Goal: Download file/media

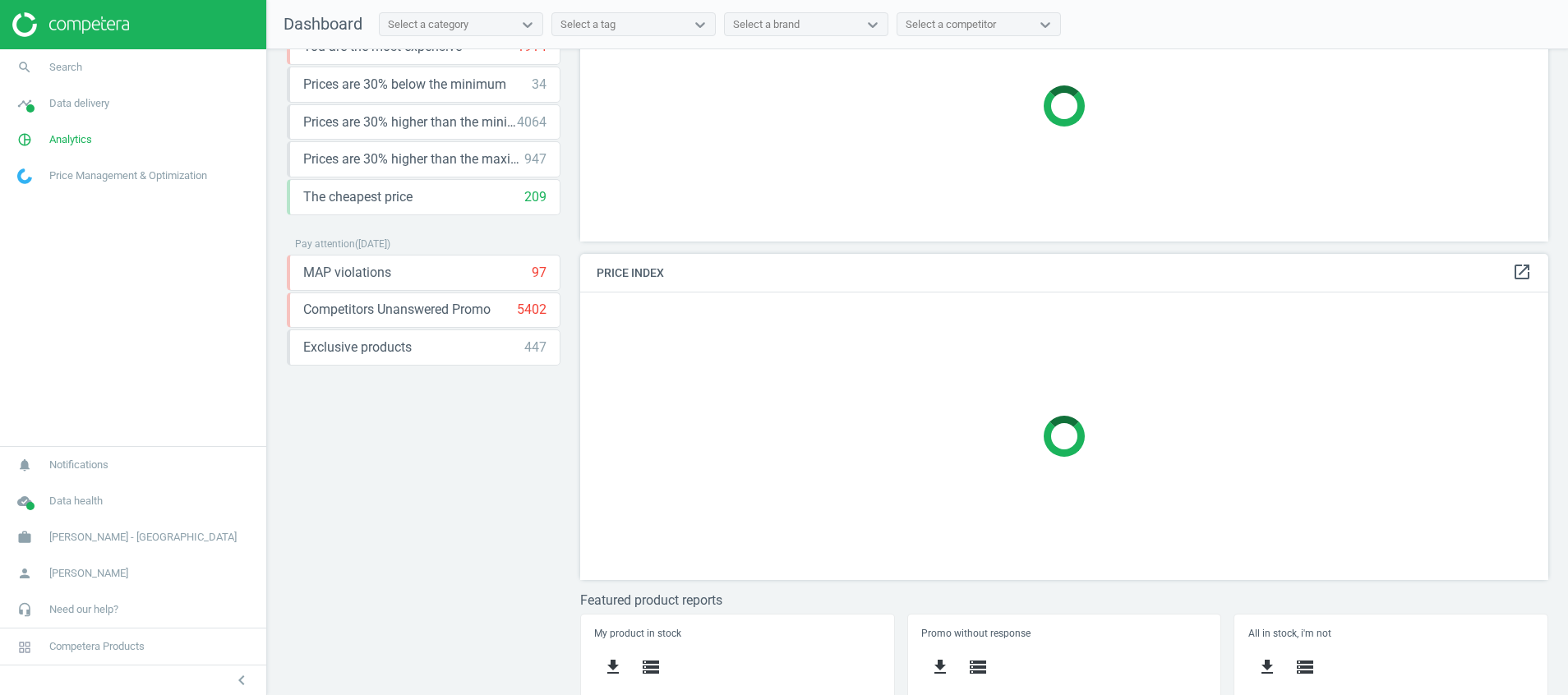
scroll to position [146, 0]
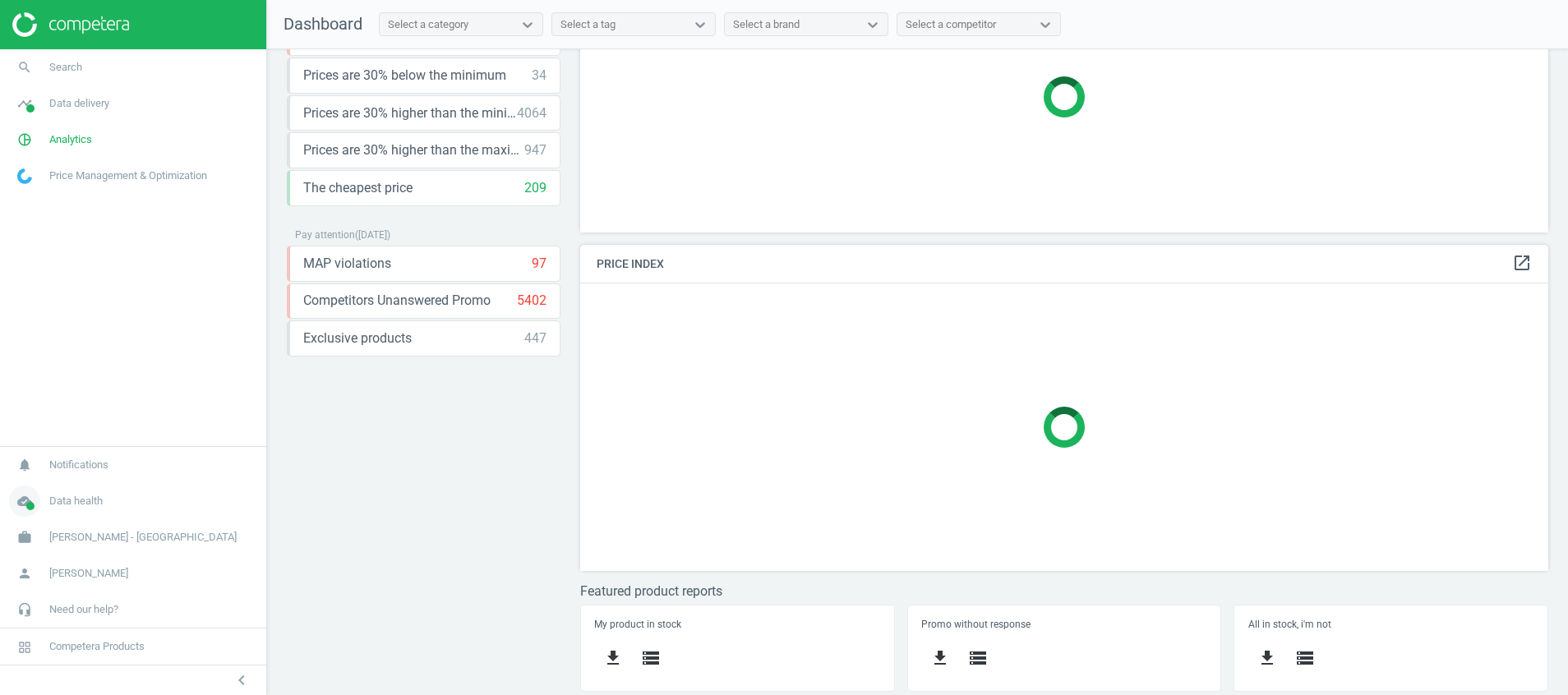
click at [27, 500] on icon "cloud_done" at bounding box center [24, 501] width 31 height 31
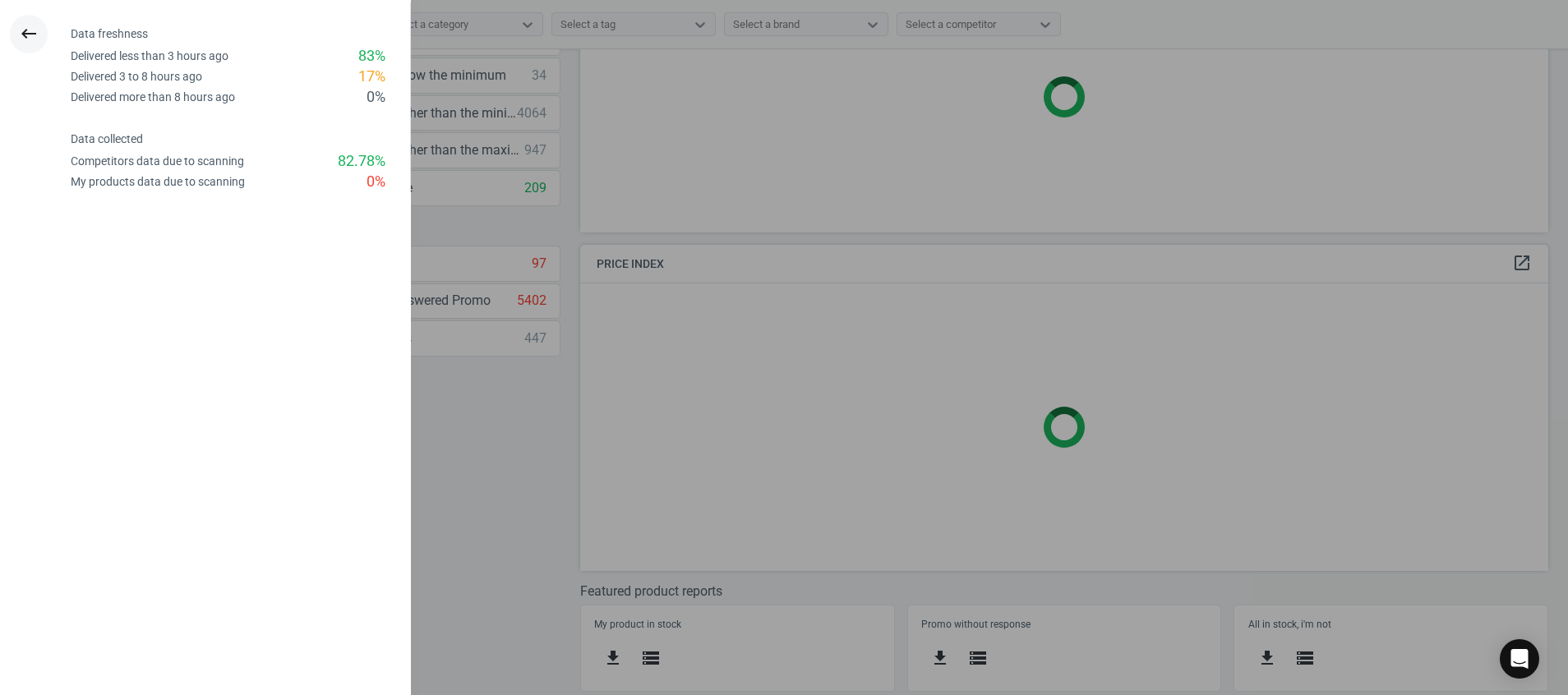
click at [19, 37] on icon "keyboard_backspace" at bounding box center [29, 34] width 19 height 19
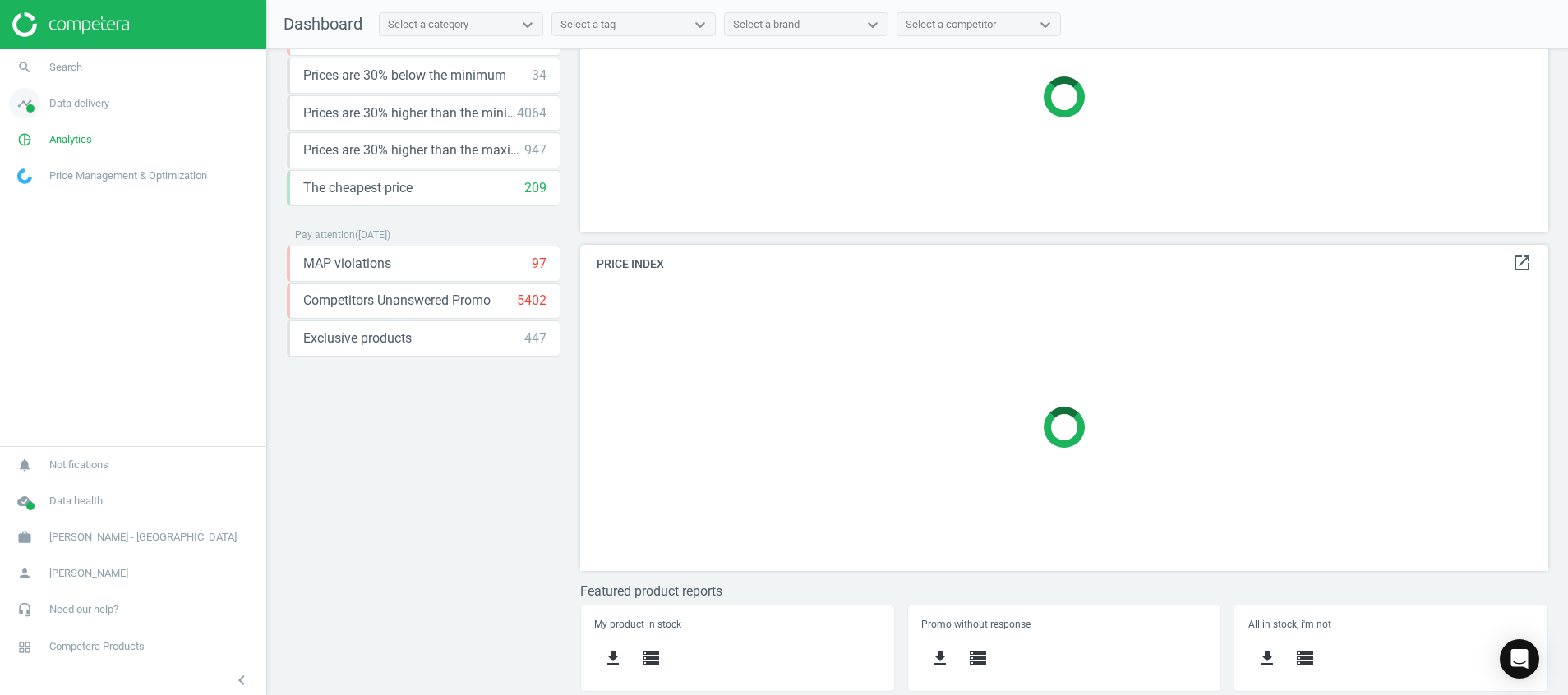
click at [18, 102] on icon "timeline" at bounding box center [24, 103] width 31 height 31
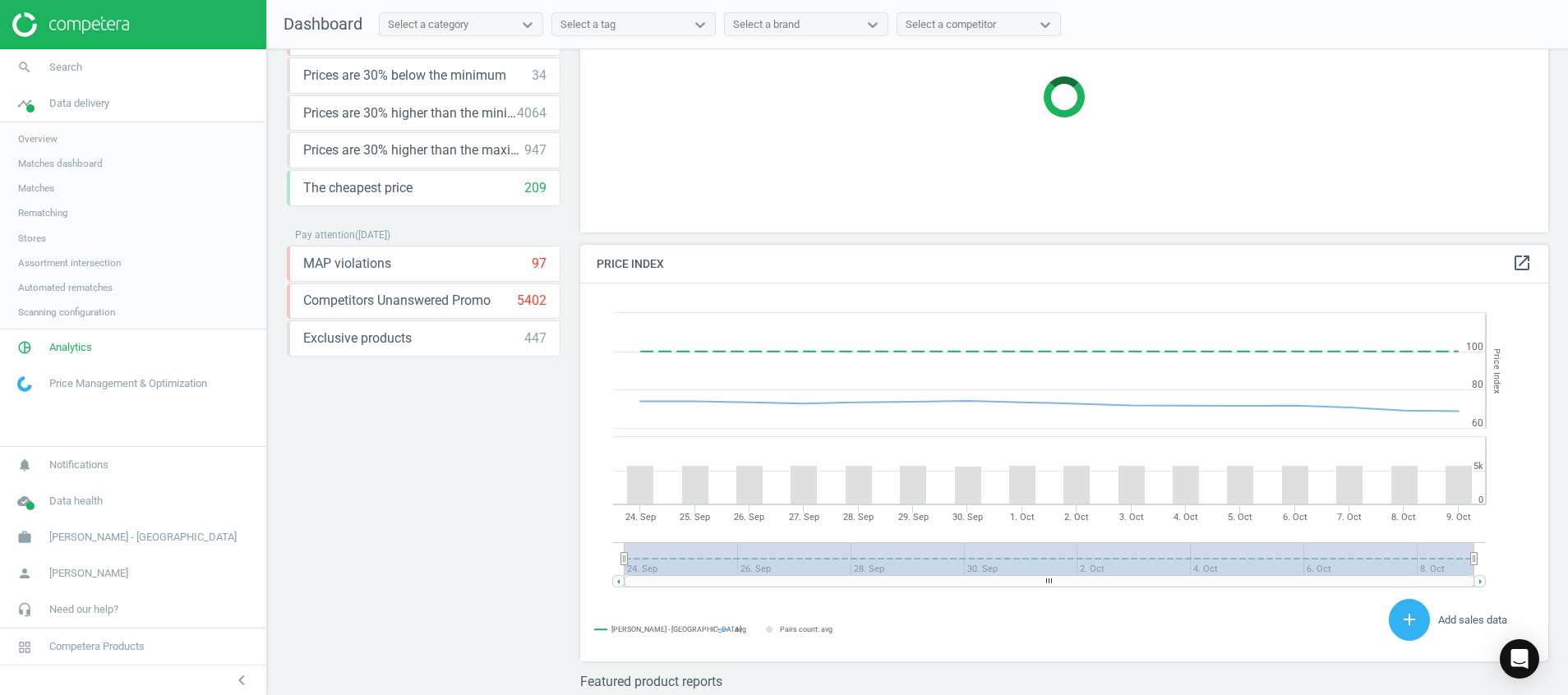
scroll to position [417, 988]
click at [29, 236] on span "Stores" at bounding box center [32, 239] width 28 height 14
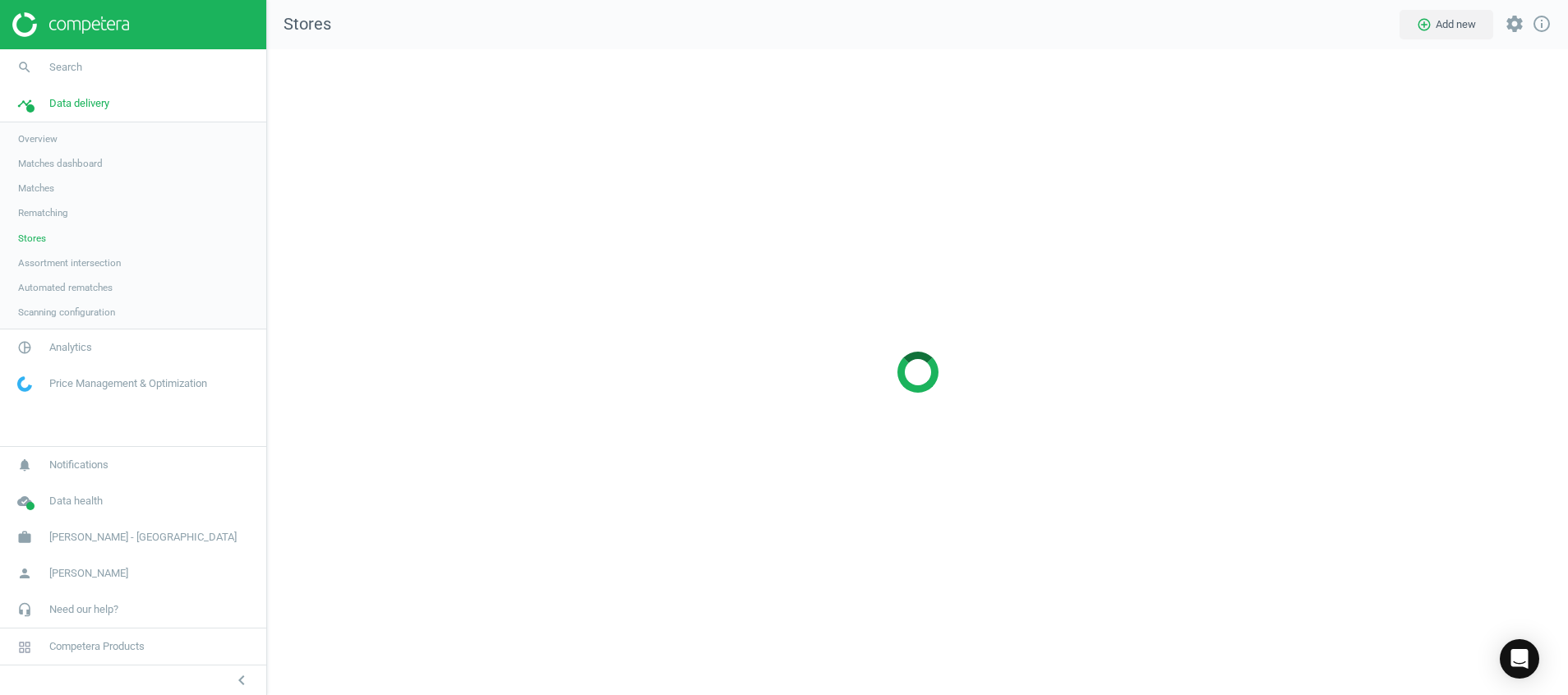
scroll to position [684, 1339]
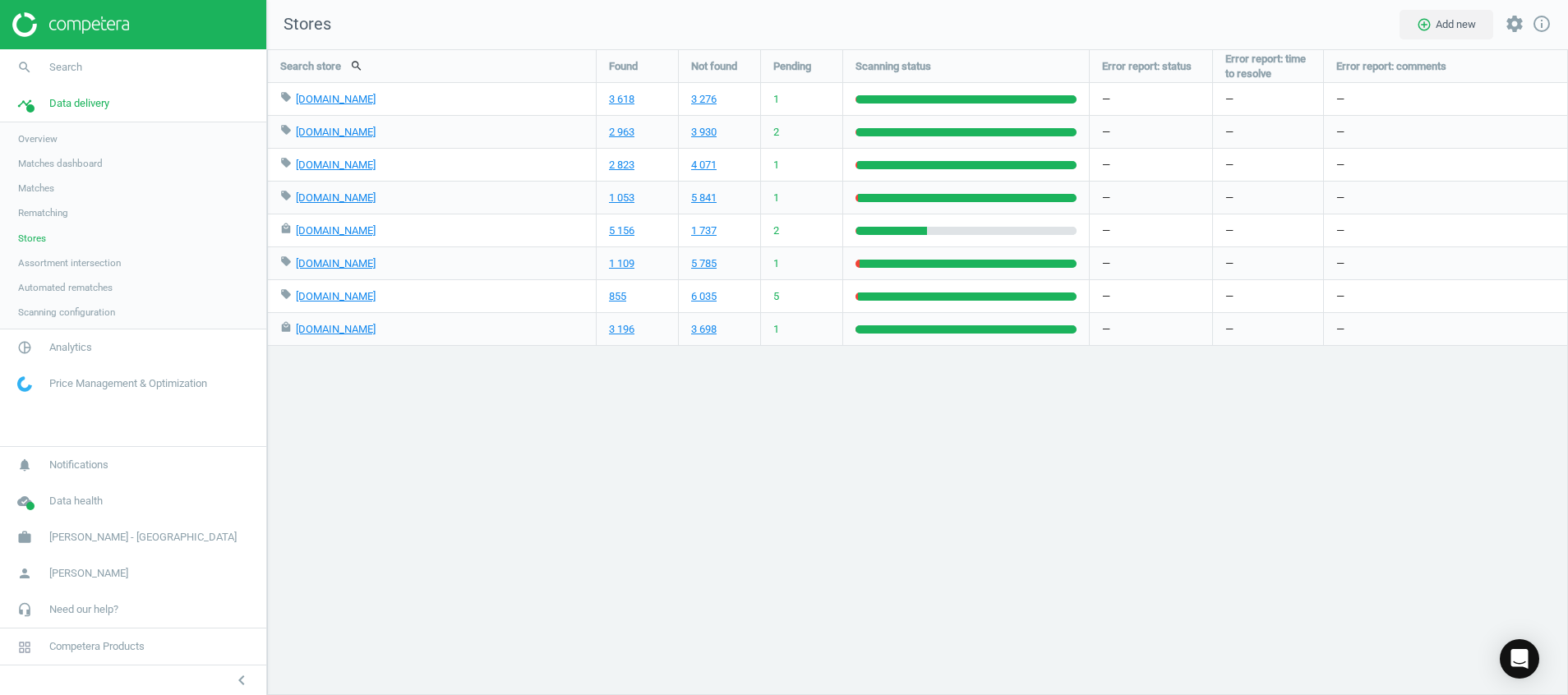
click at [116, 17] on img at bounding box center [71, 24] width 117 height 24
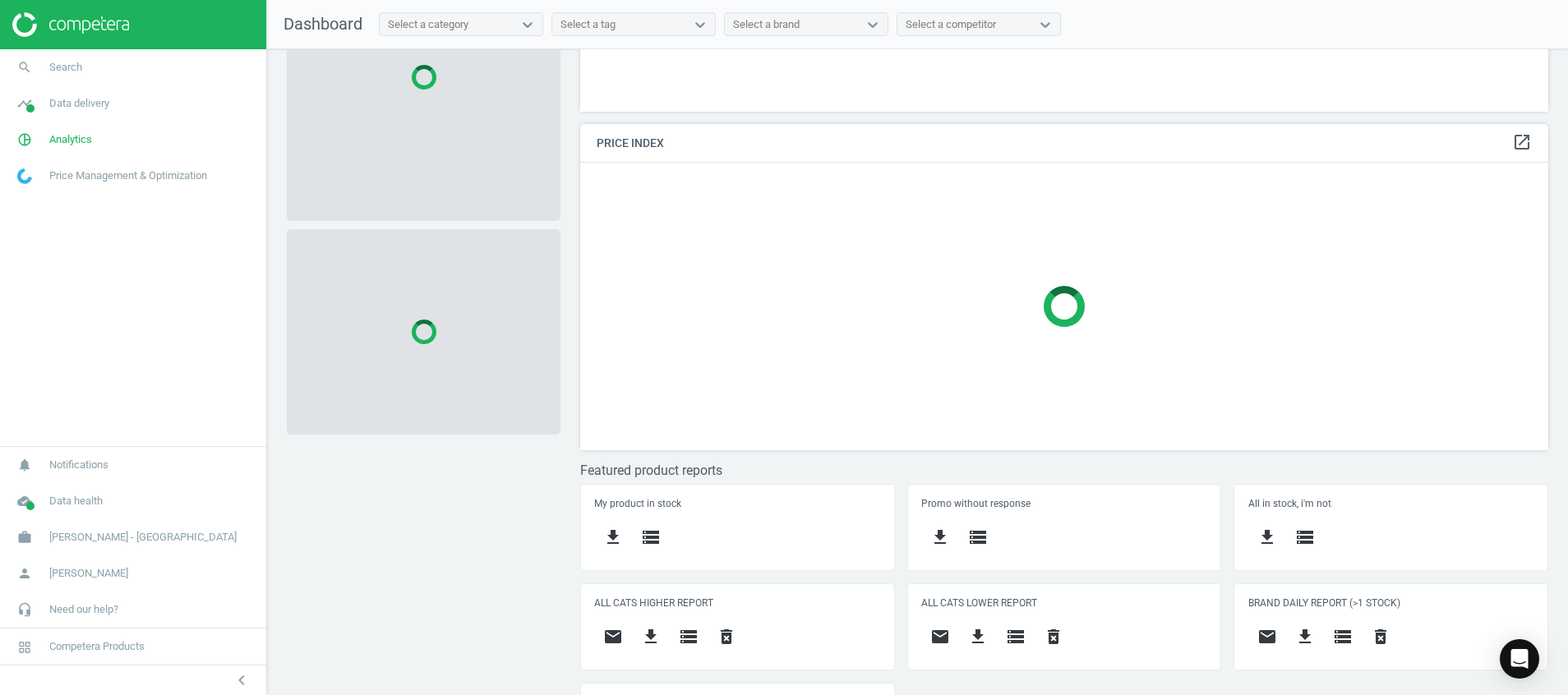
scroll to position [343, 0]
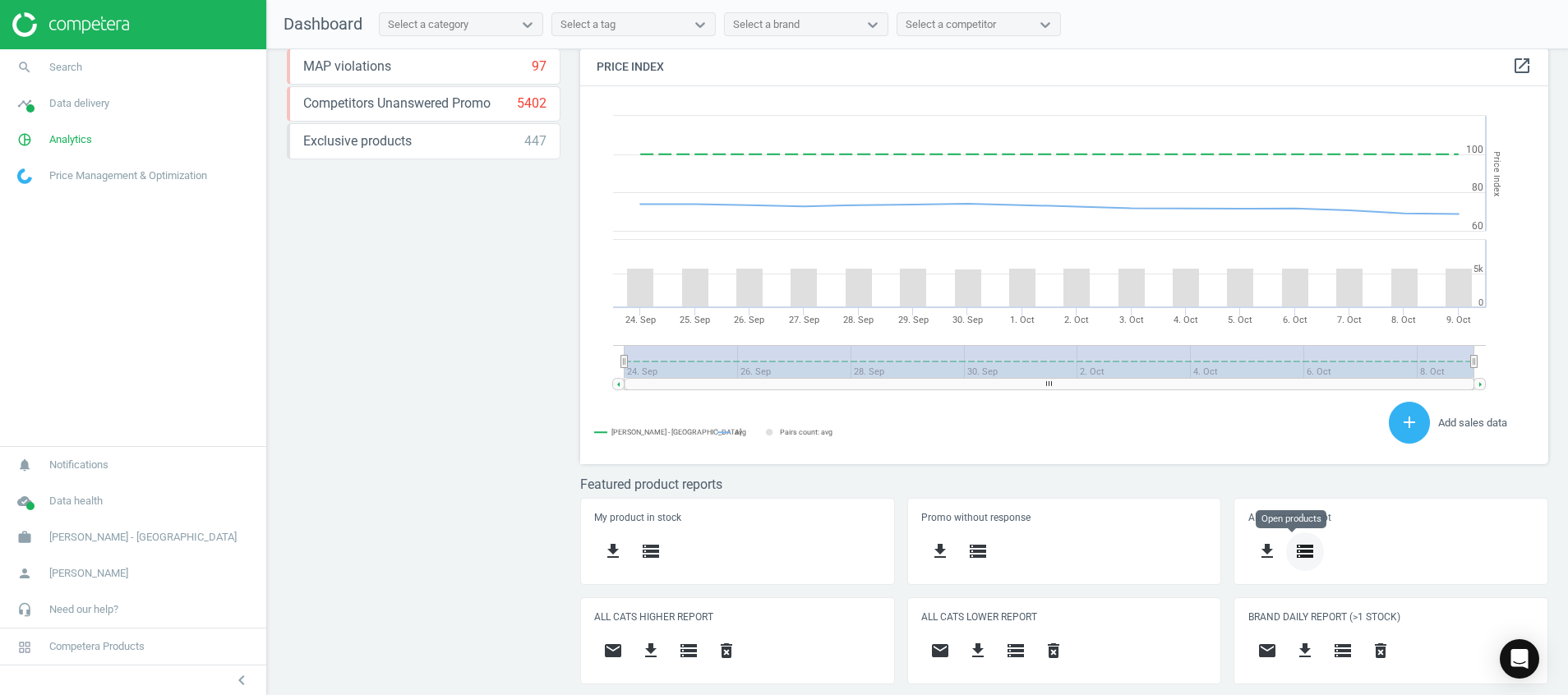
click at [1286, 561] on button "storage" at bounding box center [1304, 551] width 38 height 39
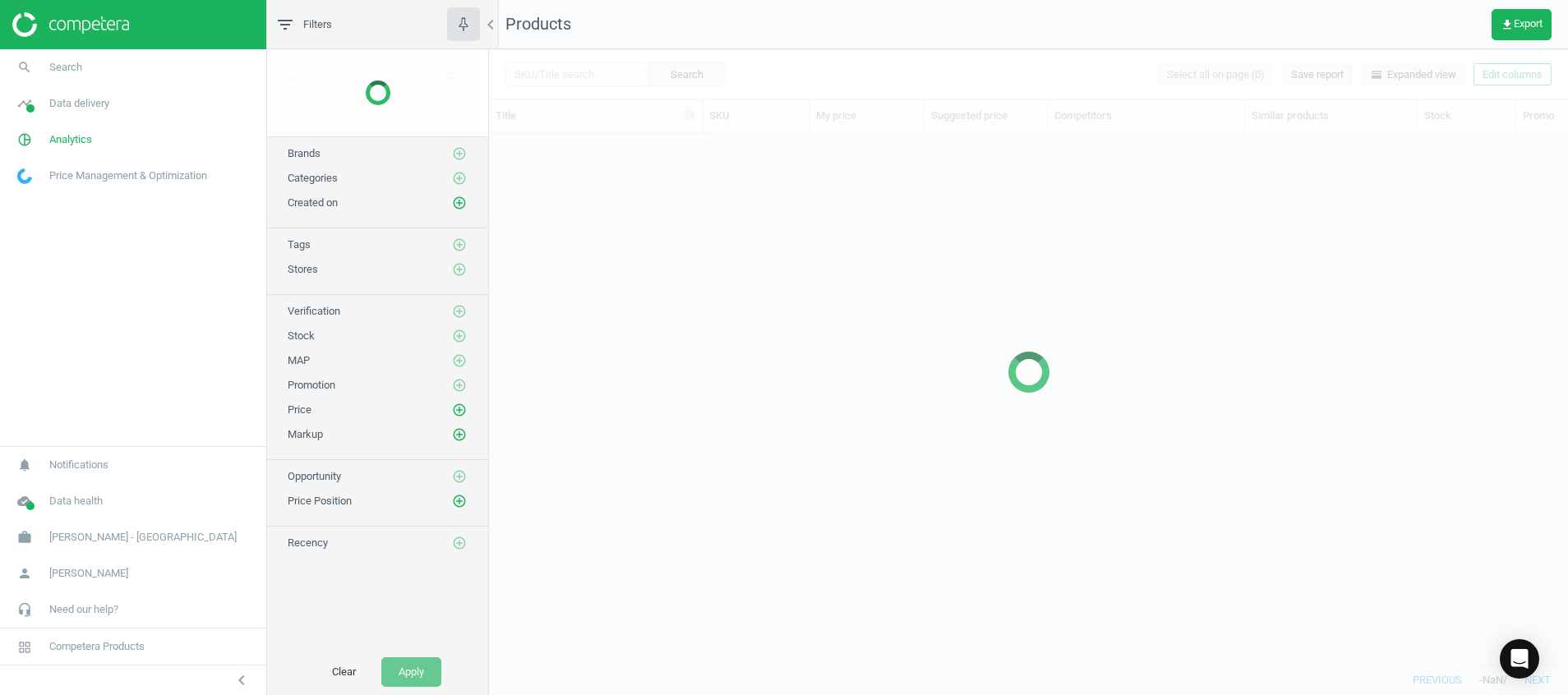
scroll to position [493, 1060]
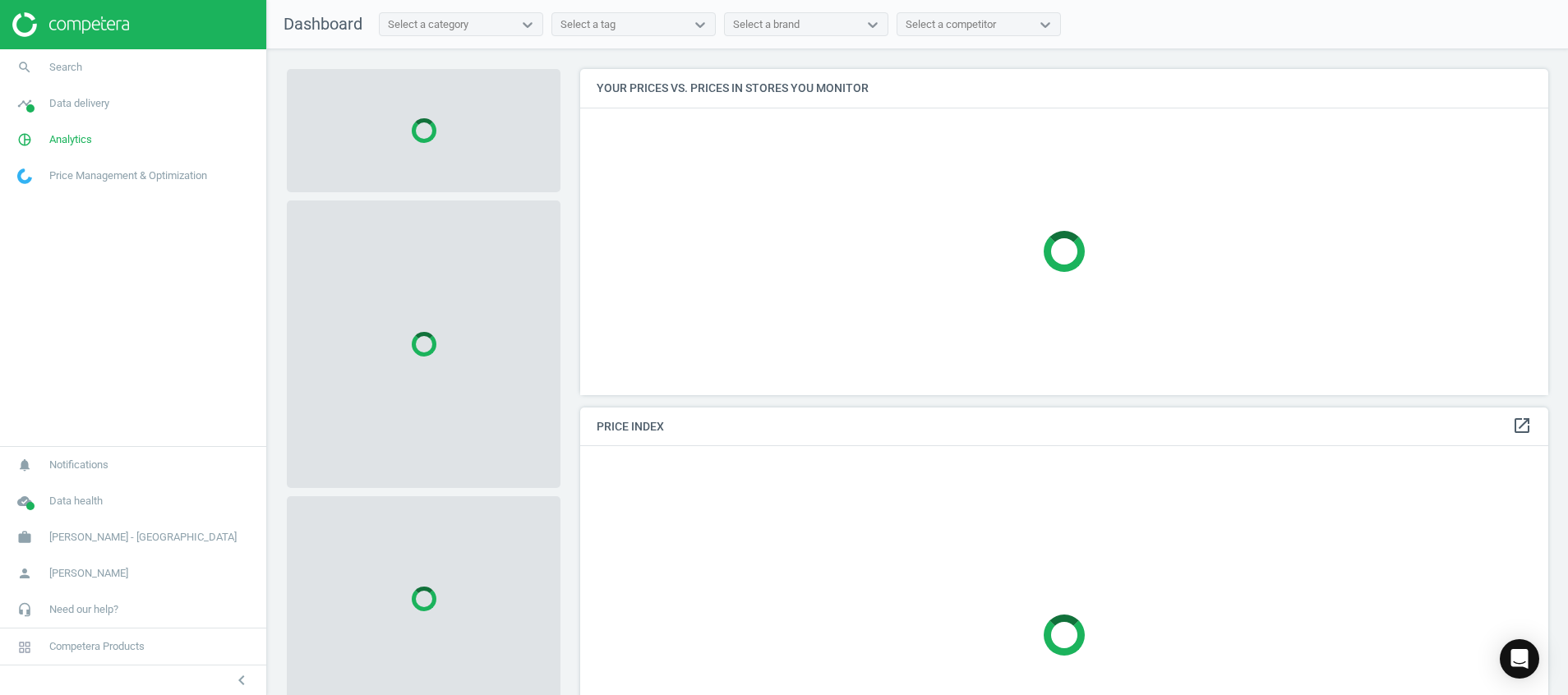
scroll to position [449, 0]
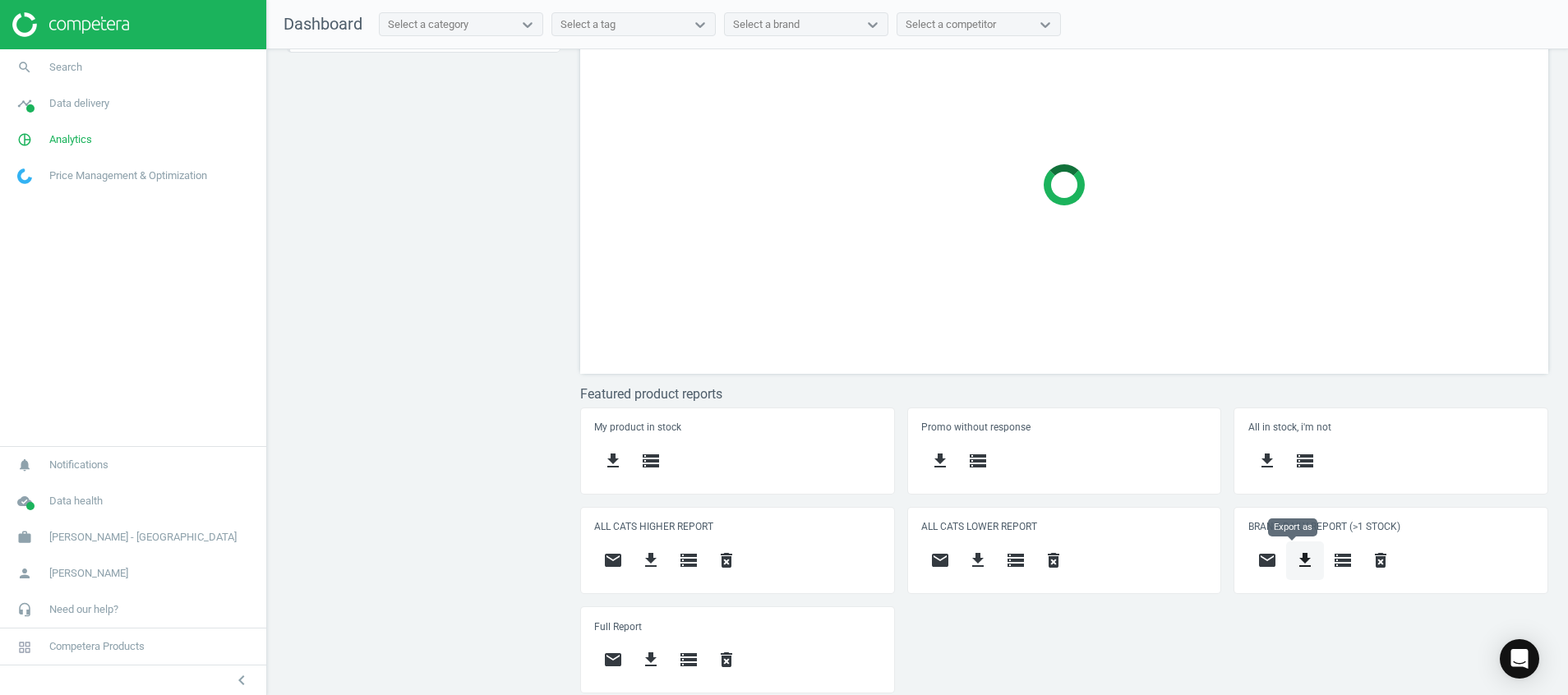
click at [1295, 563] on icon "get_app" at bounding box center [1305, 560] width 19 height 19
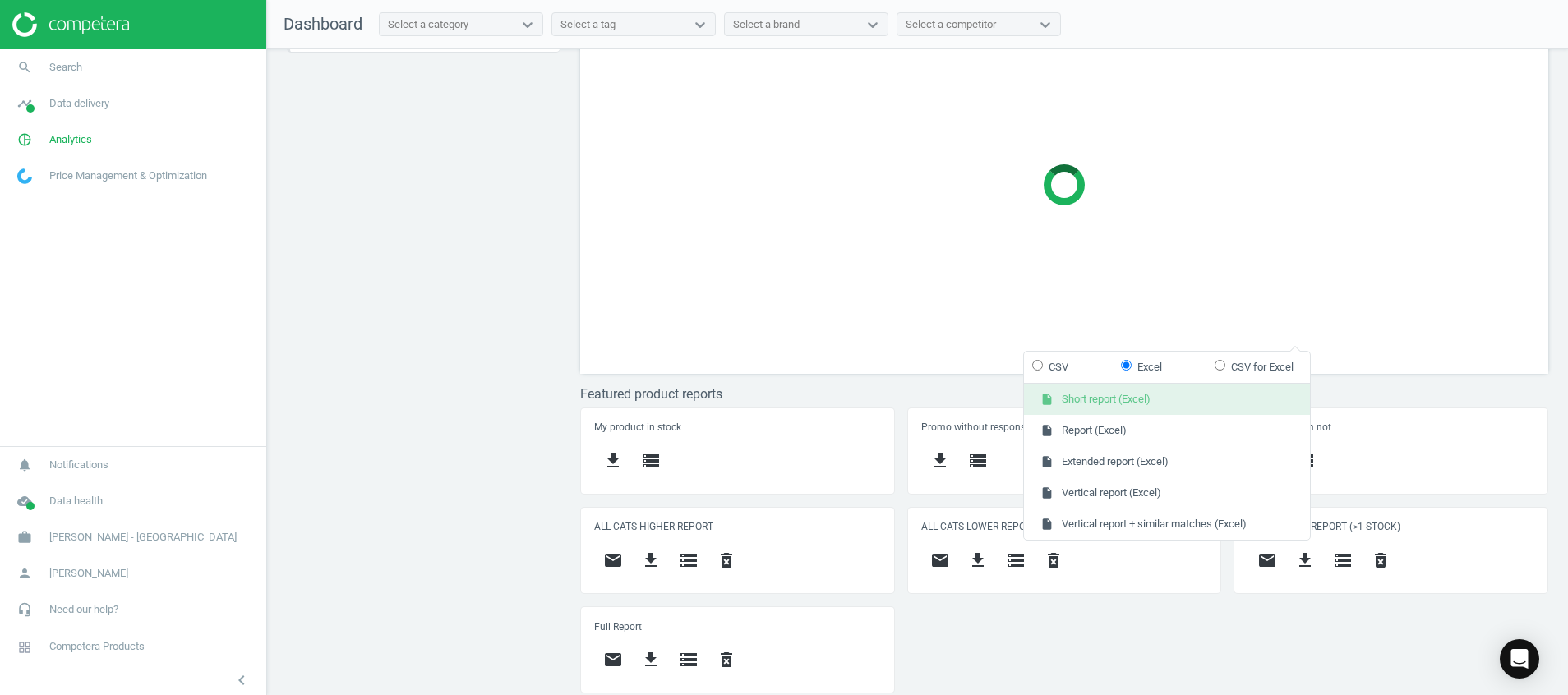
click at [1181, 412] on button "insert_drive_file Short report (Excel)" at bounding box center [1167, 399] width 286 height 31
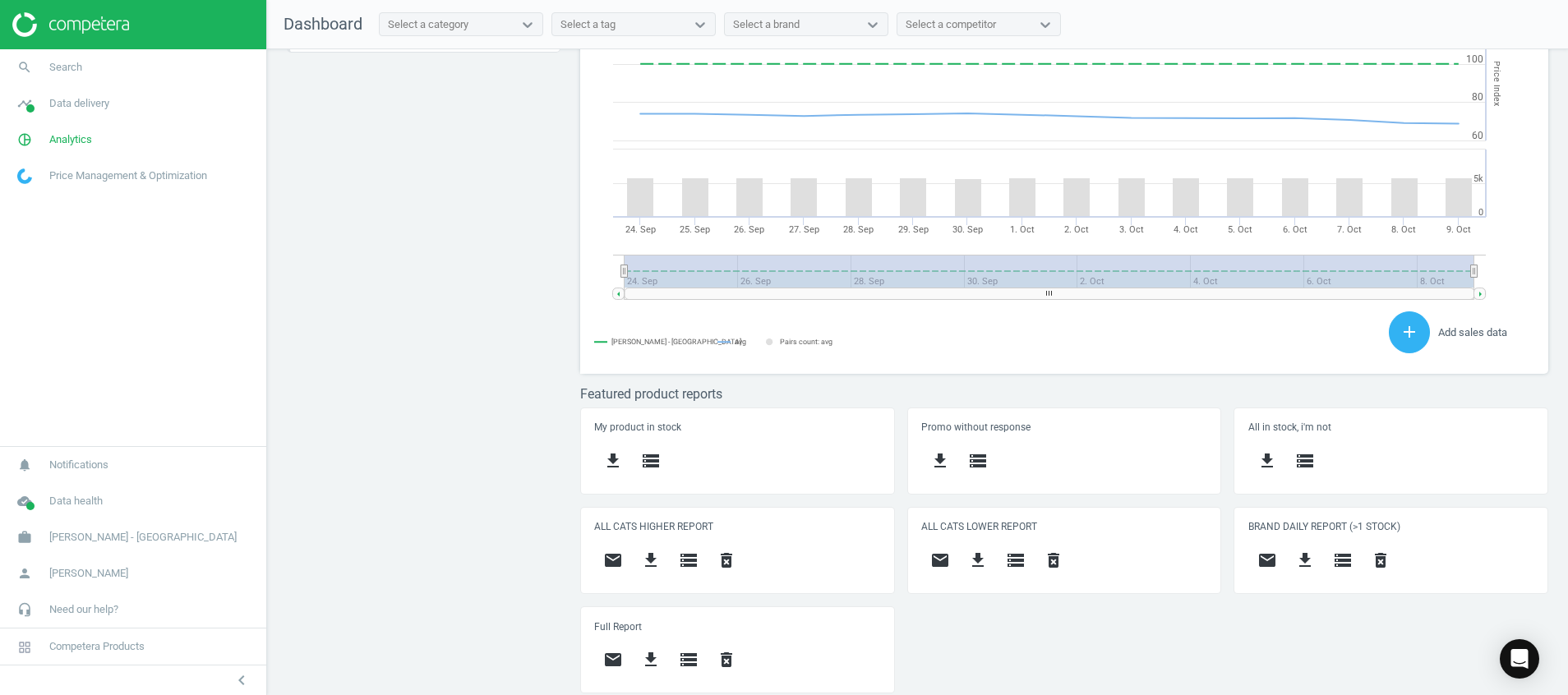
click at [518, 478] on div "Price protection ( 09.10.25 ) Prices are 100% below min competitor 8 keyboard_a…" at bounding box center [917, 376] width 1301 height 653
click at [1290, 546] on button "get_app" at bounding box center [1304, 561] width 38 height 39
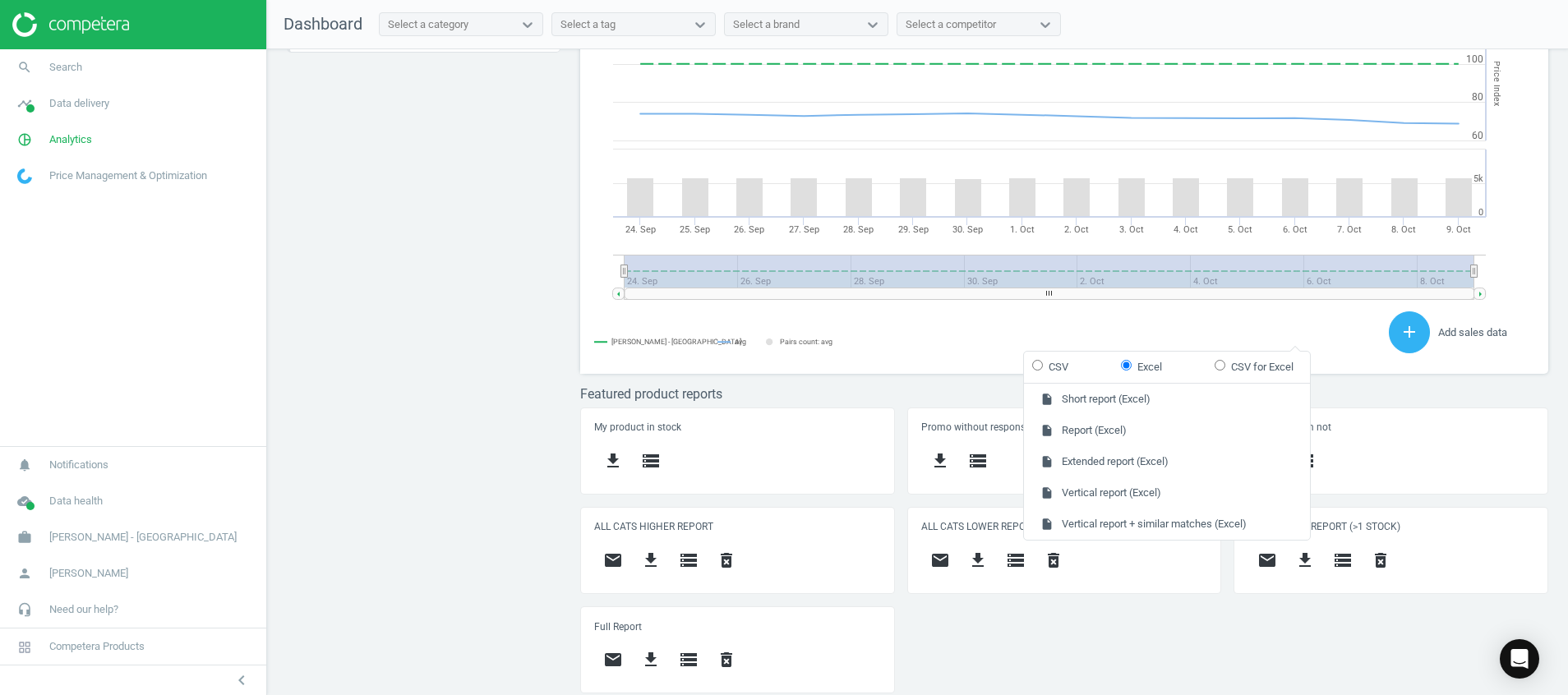
click at [439, 324] on div "Price protection ( 09.10.25 ) Prices are 100% below min competitor 8 keyboard_a…" at bounding box center [917, 376] width 1301 height 653
